Goal: Book appointment/travel/reservation

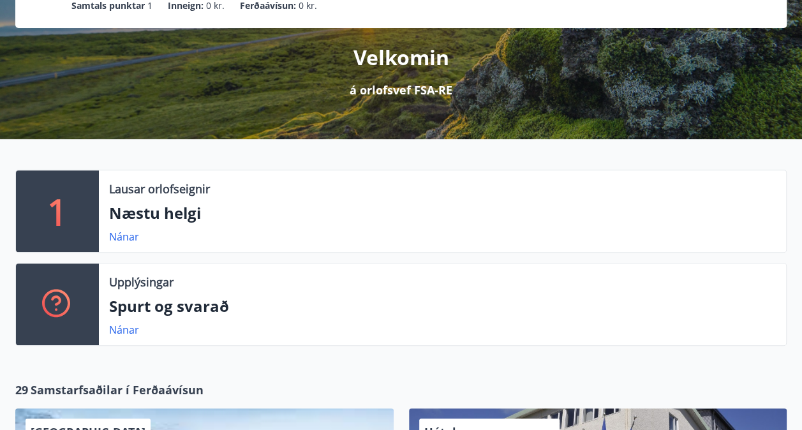
scroll to position [131, 0]
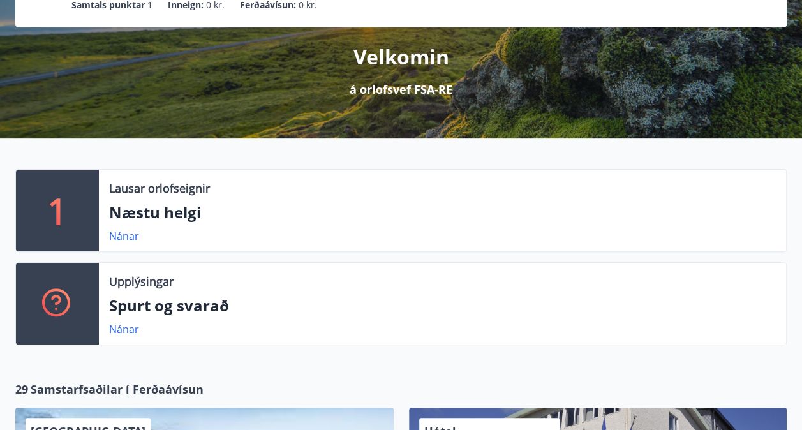
click at [173, 217] on p "Næstu helgi" at bounding box center [442, 213] width 666 height 22
click at [129, 235] on link "Nánar" at bounding box center [124, 236] width 30 height 14
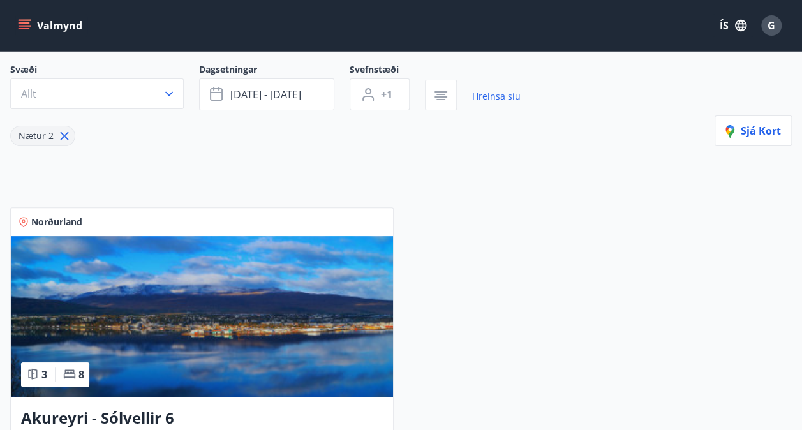
scroll to position [265, 0]
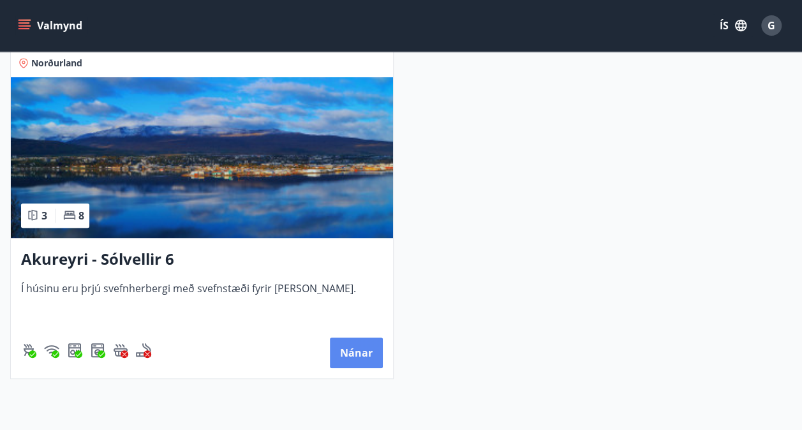
click at [372, 349] on button "Nánar" at bounding box center [356, 352] width 53 height 31
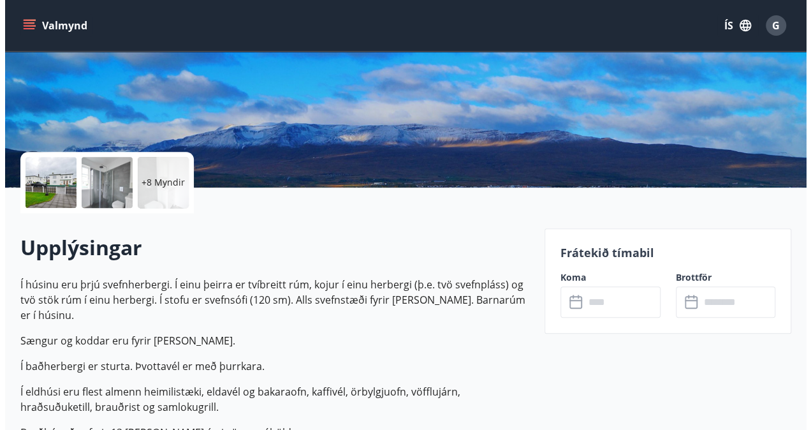
scroll to position [200, 0]
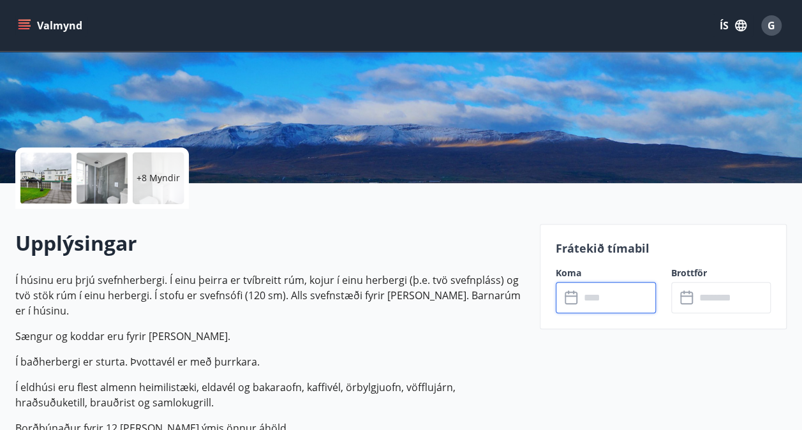
click at [589, 296] on input "text" at bounding box center [618, 297] width 76 height 31
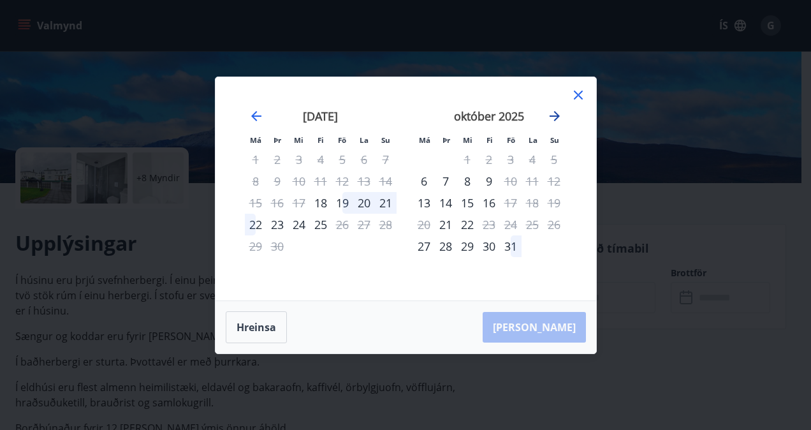
click at [551, 116] on icon "Move forward to switch to the next month." at bounding box center [555, 116] width 10 height 10
